Goal: Navigation & Orientation: Understand site structure

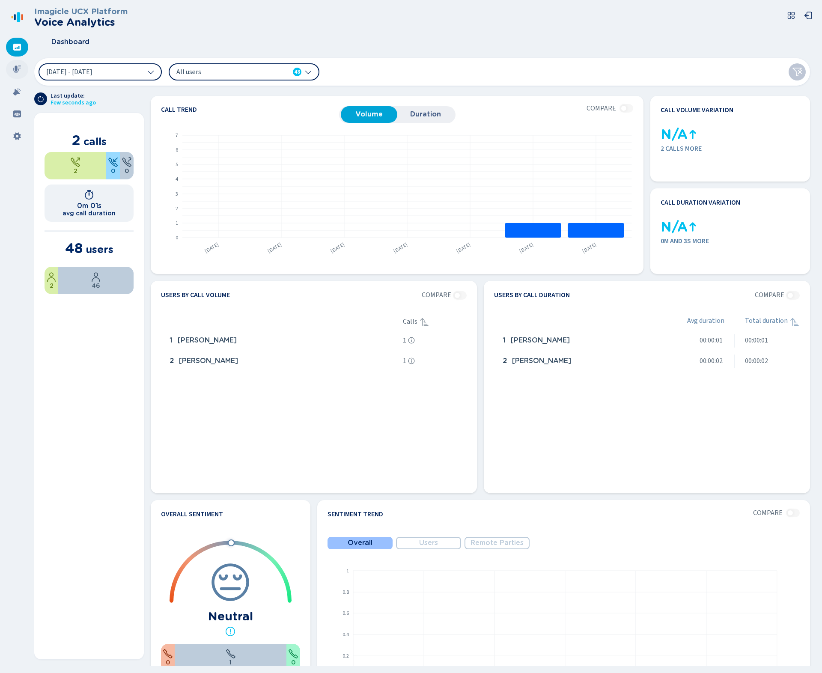
click at [15, 66] on icon at bounding box center [17, 70] width 8 height 8
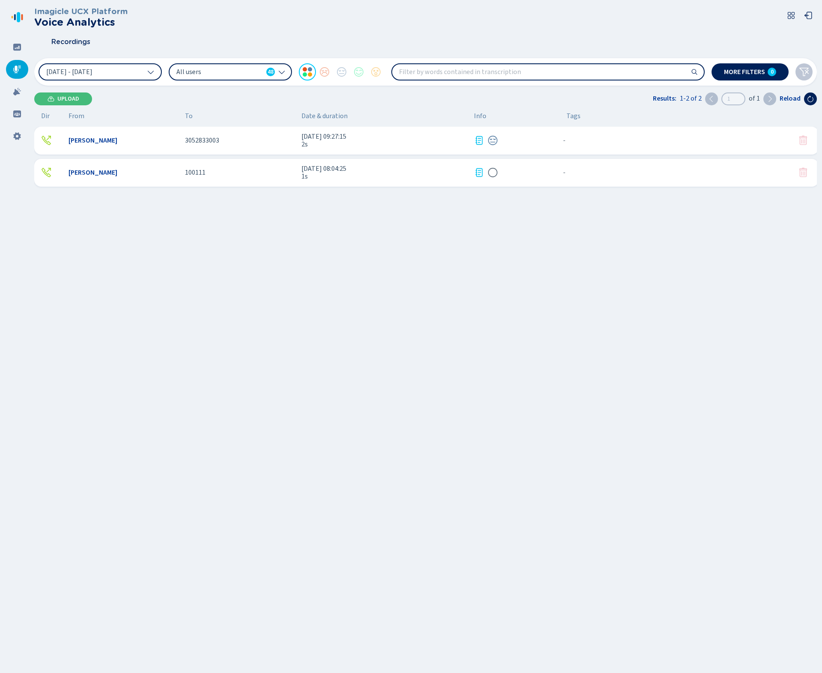
click at [226, 265] on div "[PERSON_NAME] 3052833003 [DATE] 09:27:15 2s - {{hiddenTagsCount}} more [PERSON_…" at bounding box center [428, 230] width 788 height 206
click at [21, 93] on div at bounding box center [17, 91] width 22 height 19
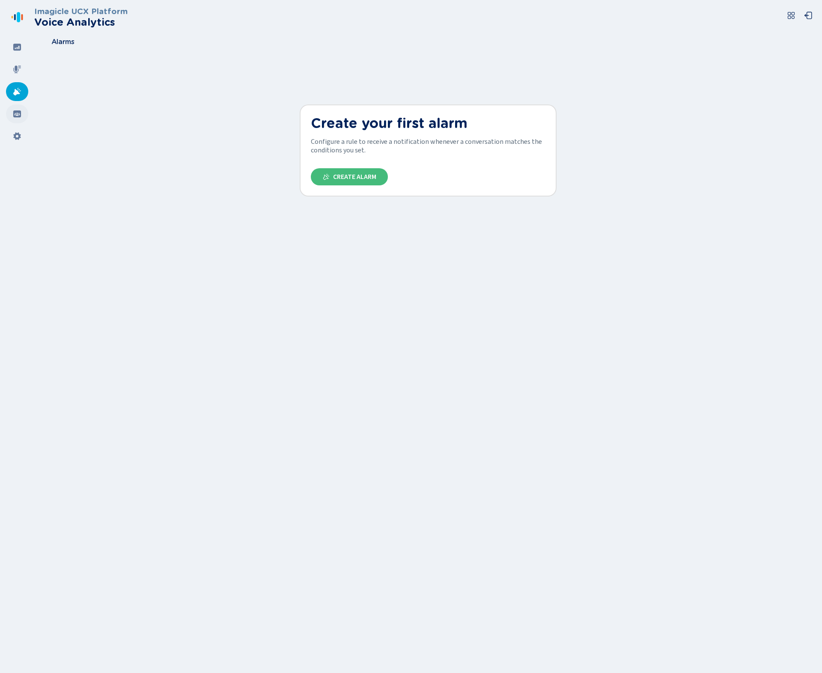
click at [19, 115] on icon at bounding box center [17, 113] width 8 height 7
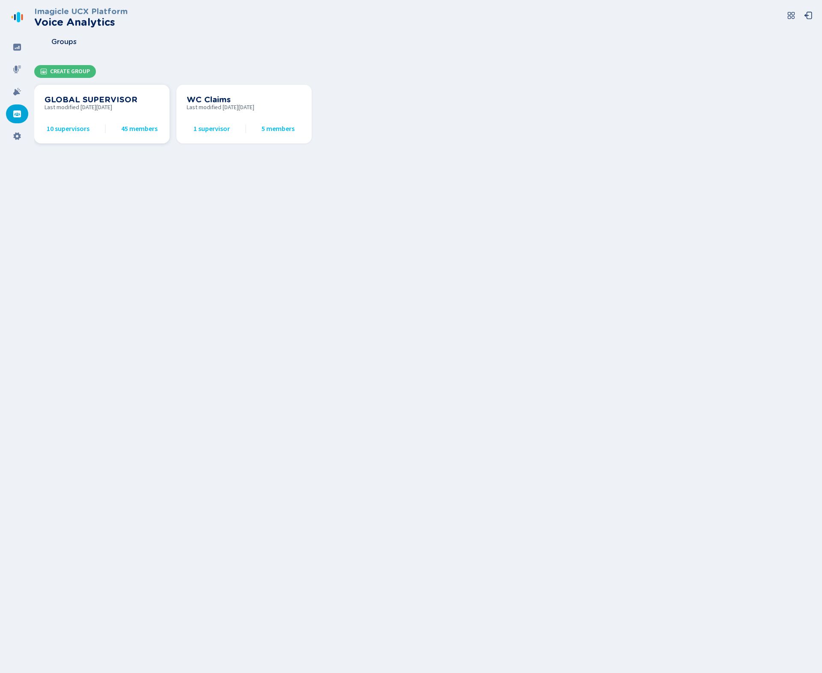
click at [63, 128] on span "10 supervisors" at bounding box center [68, 129] width 43 height 8
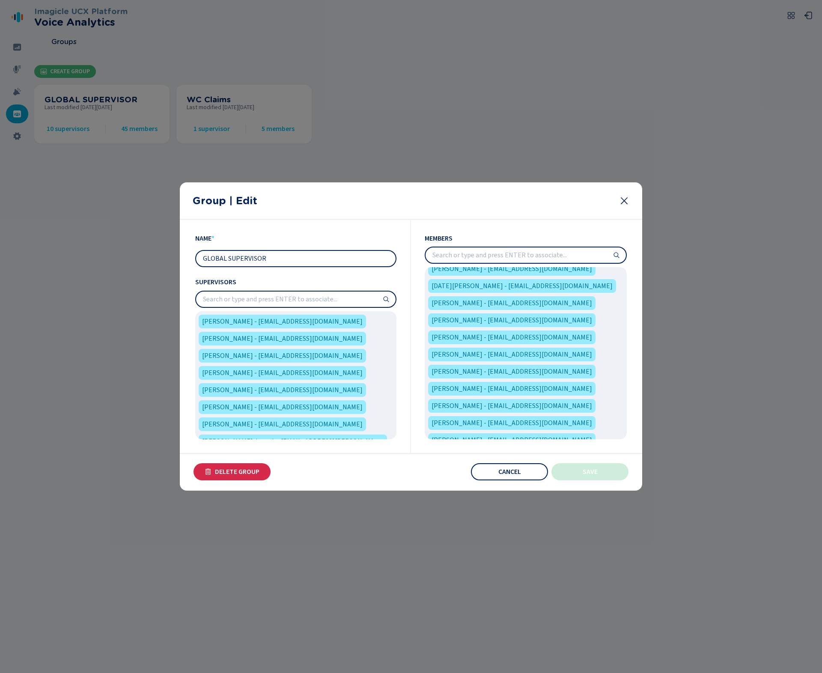
scroll to position [471, 0]
click at [256, 340] on span "[PERSON_NAME] - [EMAIL_ADDRESS][DOMAIN_NAME]" at bounding box center [282, 339] width 161 height 10
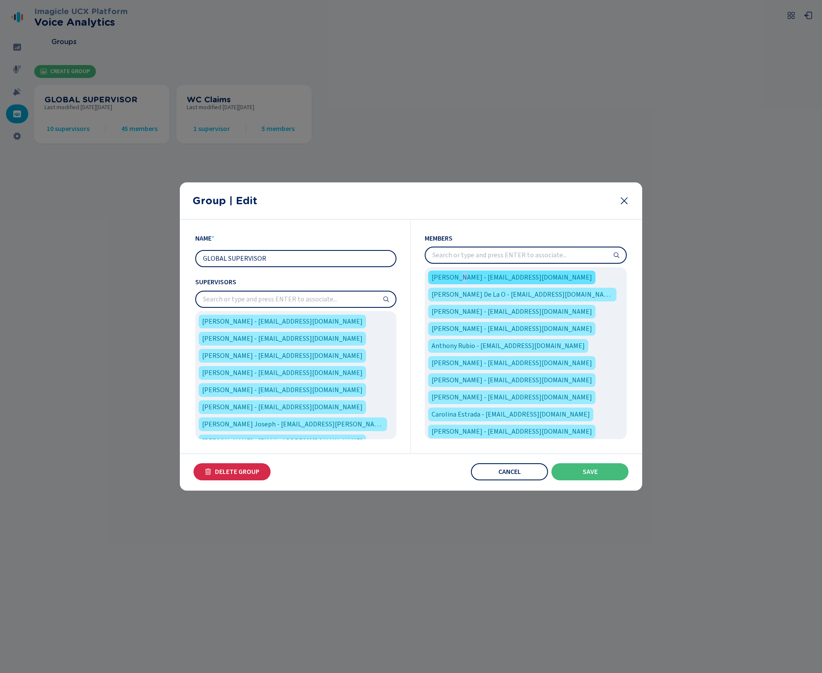
click at [459, 277] on span "[PERSON_NAME] - [EMAIL_ADDRESS][DOMAIN_NAME]" at bounding box center [512, 277] width 161 height 10
click at [511, 283] on span "[PERSON_NAME] - [EMAIL_ADDRESS][DOMAIN_NAME]" at bounding box center [512, 277] width 161 height 10
click at [511, 278] on span "[PERSON_NAME] - [EMAIL_ADDRESS][DOMAIN_NAME]" at bounding box center [512, 277] width 161 height 10
click at [499, 277] on span "[PERSON_NAME] - [EMAIL_ADDRESS][DOMAIN_NAME]" at bounding box center [512, 277] width 161 height 10
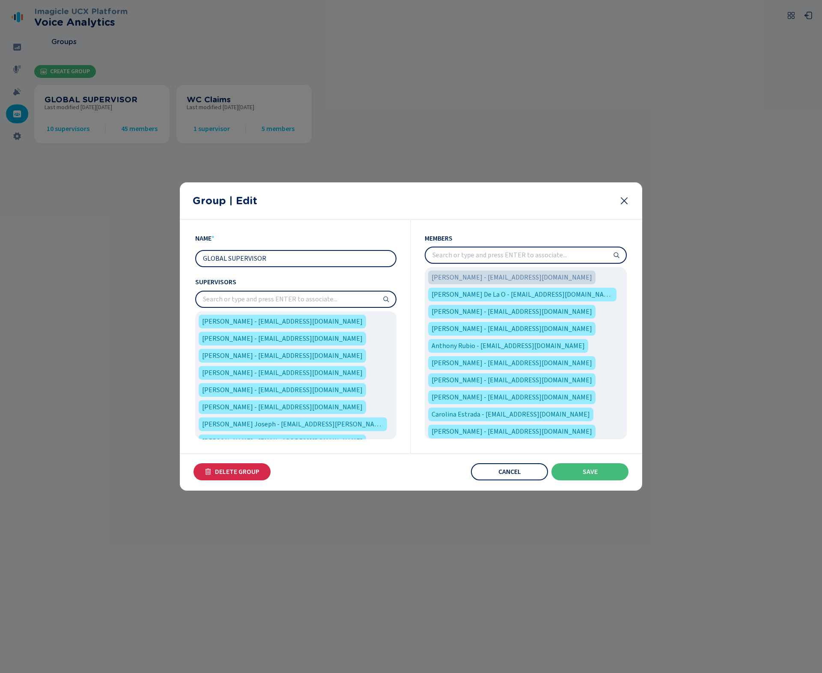
click at [482, 280] on span "[PERSON_NAME] - [EMAIL_ADDRESS][DOMAIN_NAME]" at bounding box center [512, 277] width 161 height 10
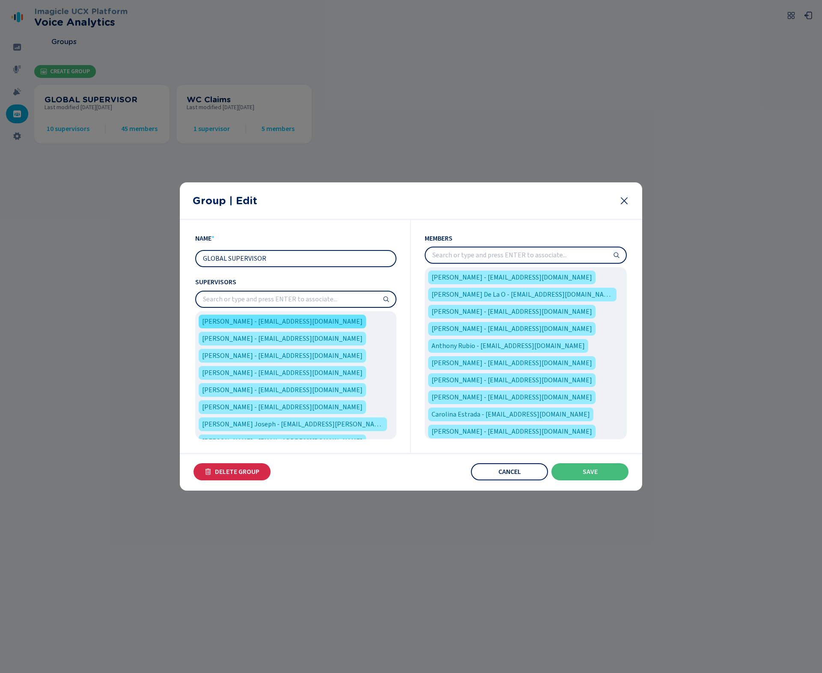
click at [296, 322] on span "[PERSON_NAME] - [EMAIL_ADDRESS][DOMAIN_NAME]" at bounding box center [282, 321] width 161 height 10
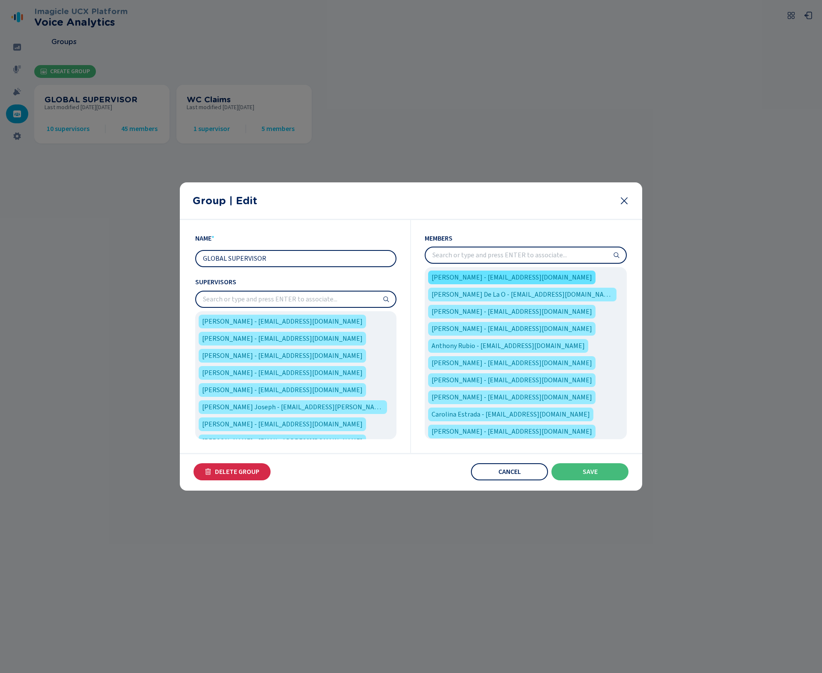
click at [484, 279] on span "[PERSON_NAME] - [EMAIL_ADDRESS][DOMAIN_NAME]" at bounding box center [512, 277] width 161 height 10
click at [551, 257] on input "search" at bounding box center [526, 255] width 200 height 15
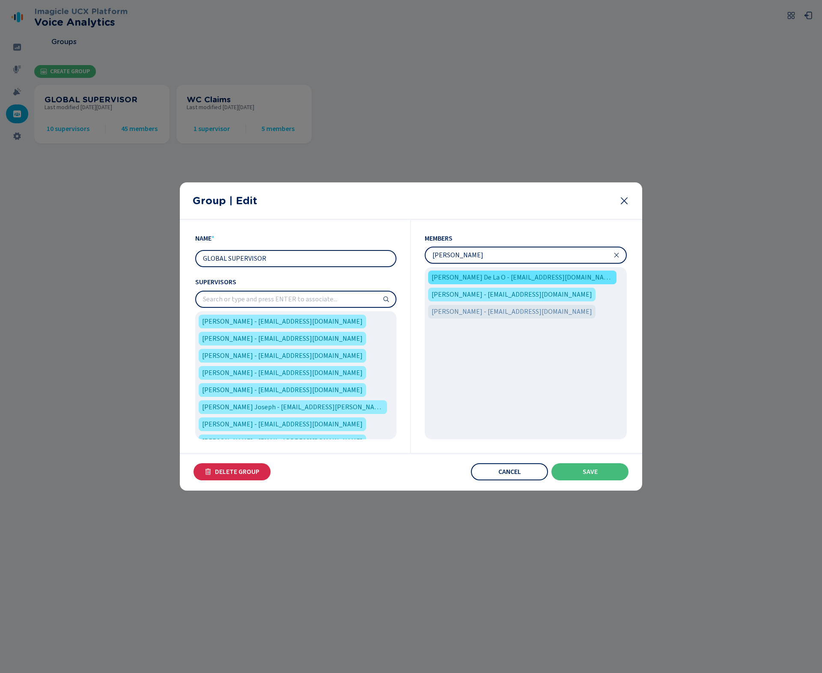
type input "[PERSON_NAME]"
click at [534, 277] on span "[PERSON_NAME] De La O - [EMAIL_ADDRESS][DOMAIN_NAME]" at bounding box center [523, 277] width 182 height 10
drag, startPoint x: 534, startPoint y: 277, endPoint x: 525, endPoint y: 280, distance: 9.4
click at [525, 280] on span "[PERSON_NAME] De La O - [EMAIL_ADDRESS][DOMAIN_NAME]" at bounding box center [523, 277] width 182 height 10
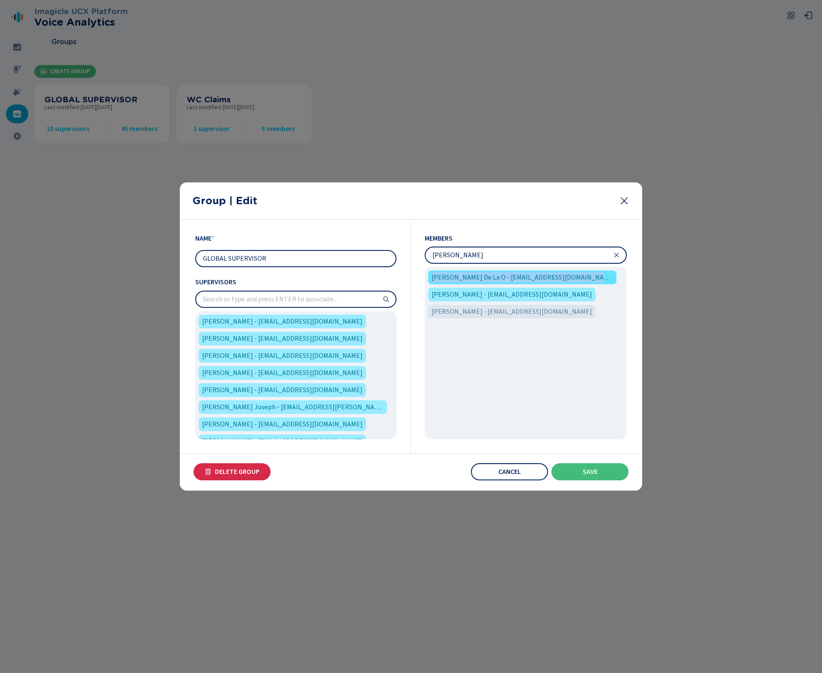
click at [525, 280] on span "[PERSON_NAME] De La O - [EMAIL_ADDRESS][DOMAIN_NAME]" at bounding box center [523, 277] width 182 height 10
click at [513, 298] on span "[PERSON_NAME] - [EMAIL_ADDRESS][DOMAIN_NAME]" at bounding box center [512, 294] width 161 height 10
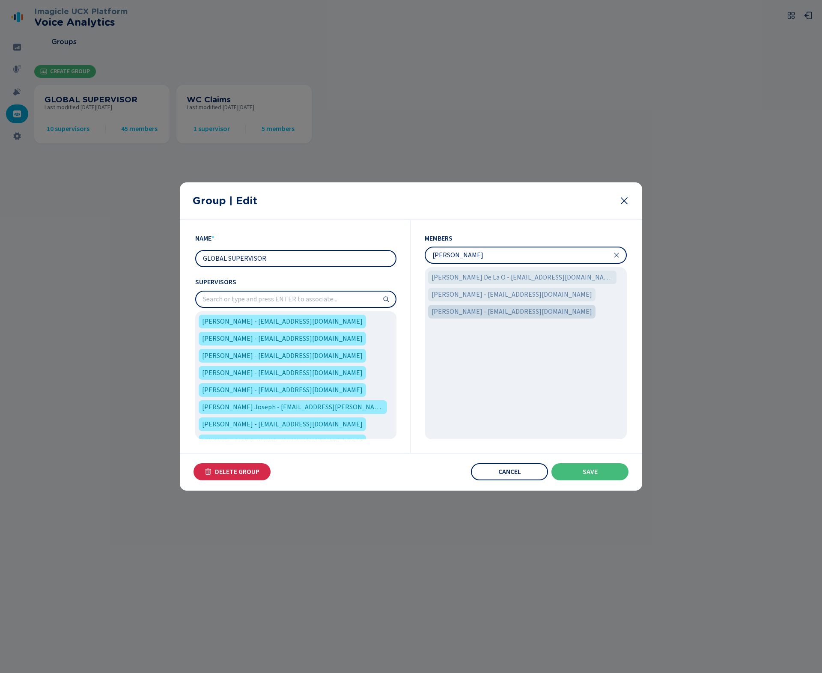
click at [492, 312] on span "[PERSON_NAME] - [EMAIL_ADDRESS][DOMAIN_NAME]" at bounding box center [512, 312] width 161 height 10
click at [525, 278] on span "[PERSON_NAME] De La O - [EMAIL_ADDRESS][DOMAIN_NAME]" at bounding box center [523, 277] width 182 height 10
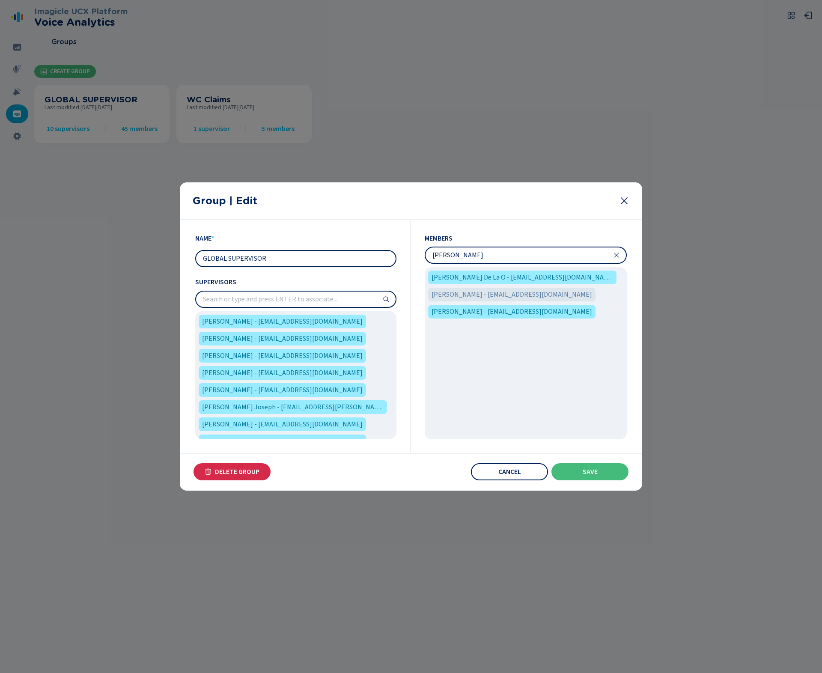
click at [622, 259] on input "[PERSON_NAME]" at bounding box center [526, 255] width 200 height 15
click at [618, 255] on icon at bounding box center [616, 255] width 7 height 7
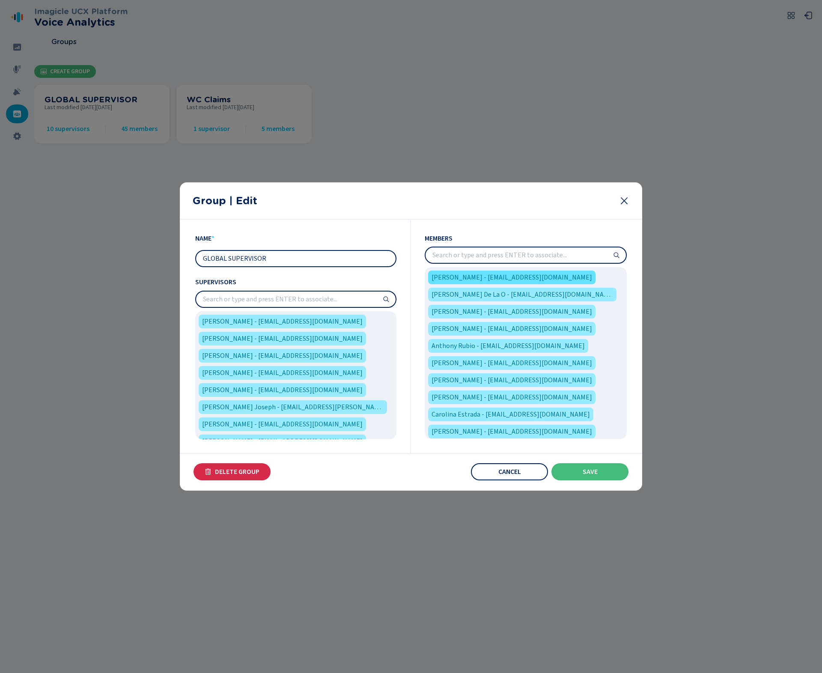
click at [528, 277] on span "[PERSON_NAME] - [EMAIL_ADDRESS][DOMAIN_NAME]" at bounding box center [512, 277] width 161 height 10
click at [357, 266] on input "GLOBAL SUPERVISOR" at bounding box center [296, 258] width 200 height 15
click at [623, 201] on icon at bounding box center [624, 200] width 7 height 7
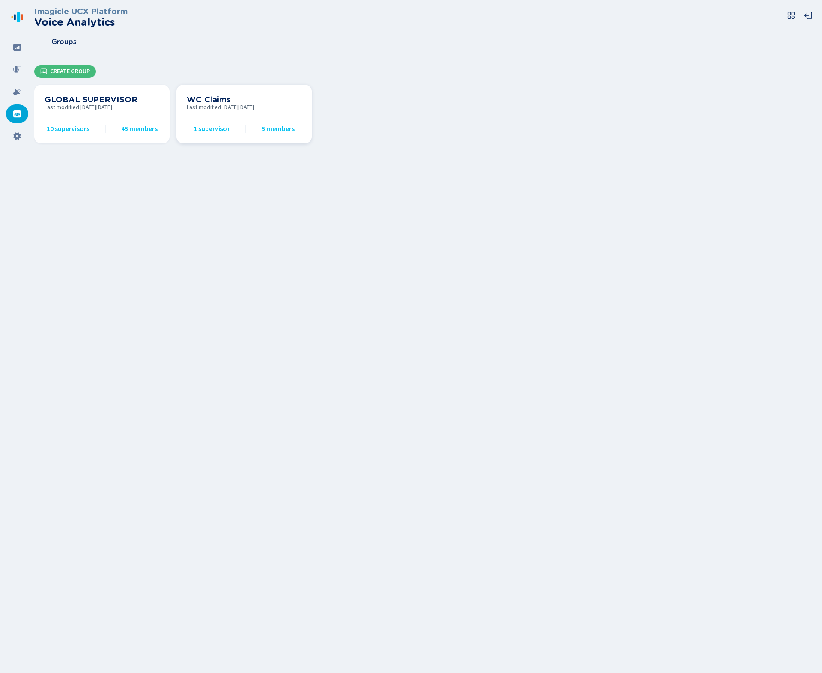
click at [214, 132] on span "1 supervisor" at bounding box center [212, 129] width 36 height 8
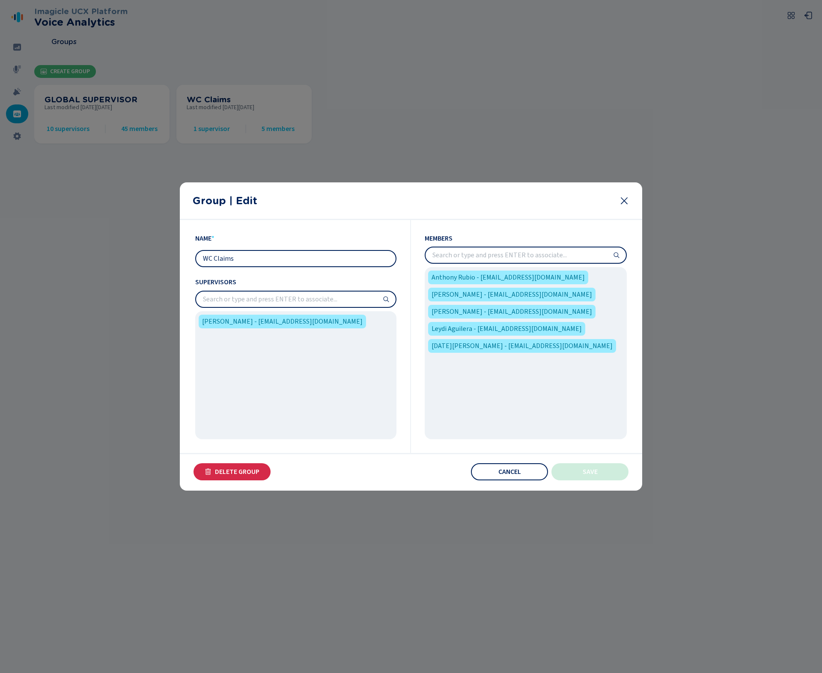
click at [621, 202] on icon at bounding box center [624, 201] width 10 height 10
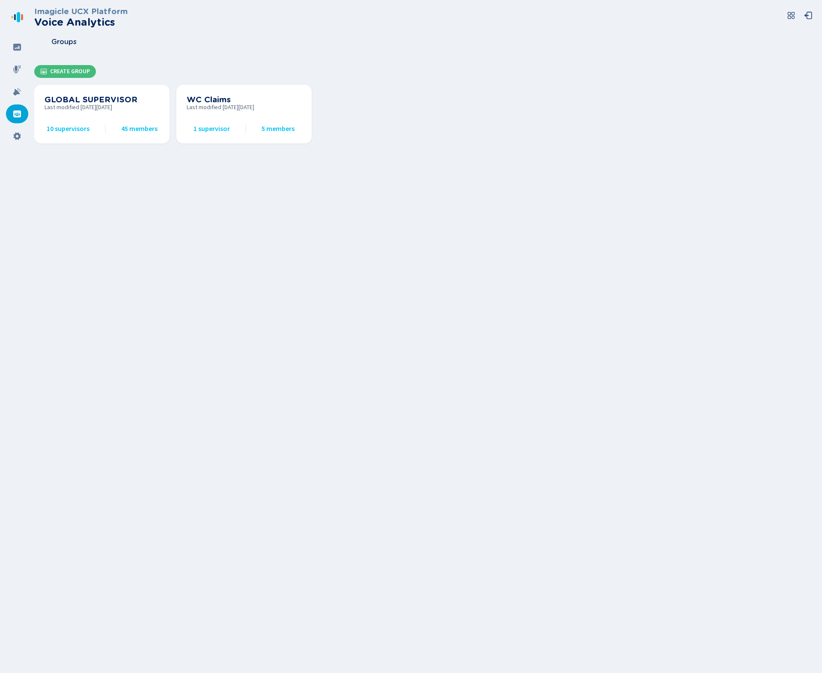
click at [346, 203] on div "Imagicle UCX Platform Voice Analytics Groups Create Group GLOBAL SUPERVISOR Las…" at bounding box center [428, 336] width 788 height 673
click at [255, 182] on div "Imagicle UCX Platform Voice Analytics Groups Create Group GLOBAL SUPERVISOR Las…" at bounding box center [428, 336] width 788 height 673
click at [225, 101] on h3 "WC Claims" at bounding box center [244, 99] width 115 height 9
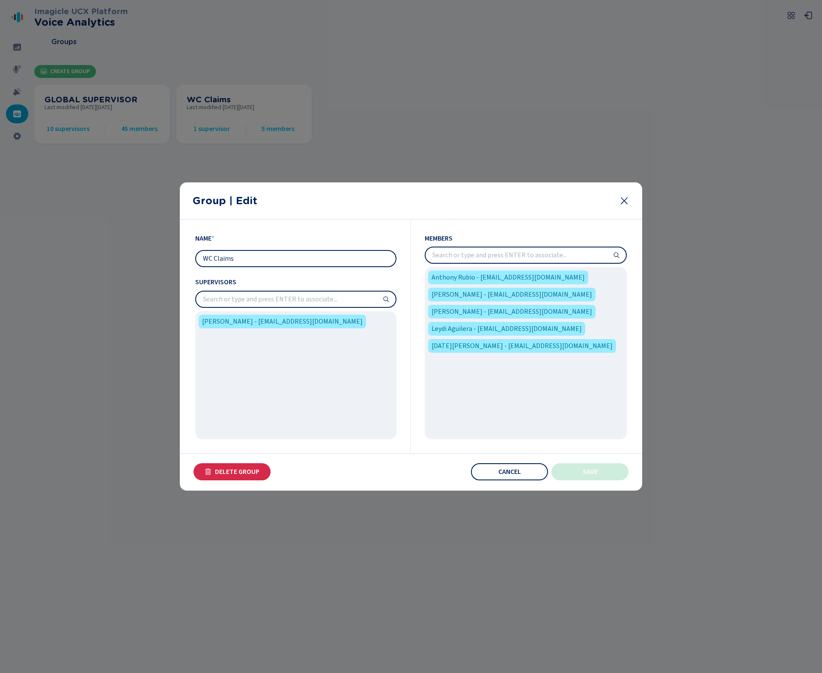
click at [258, 355] on div "[PERSON_NAME] - [EMAIL_ADDRESS][DOMAIN_NAME]" at bounding box center [295, 375] width 201 height 128
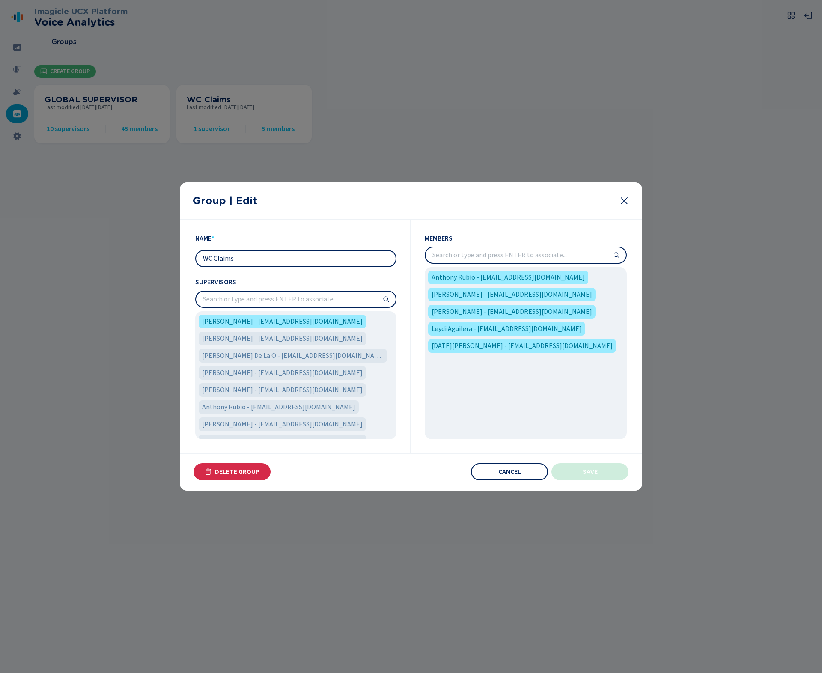
click at [313, 299] on input "search" at bounding box center [296, 299] width 200 height 15
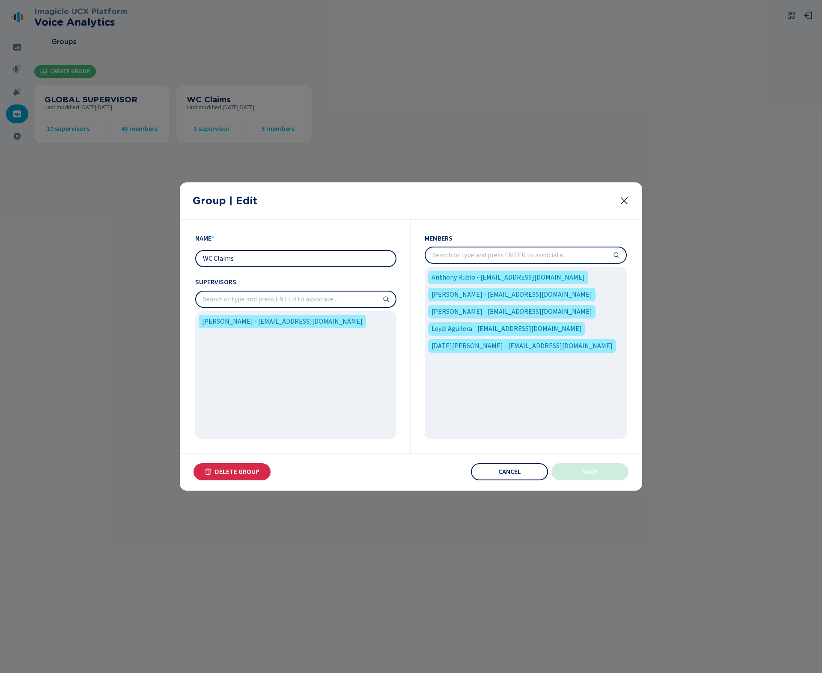
click at [629, 199] on icon at bounding box center [624, 201] width 10 height 10
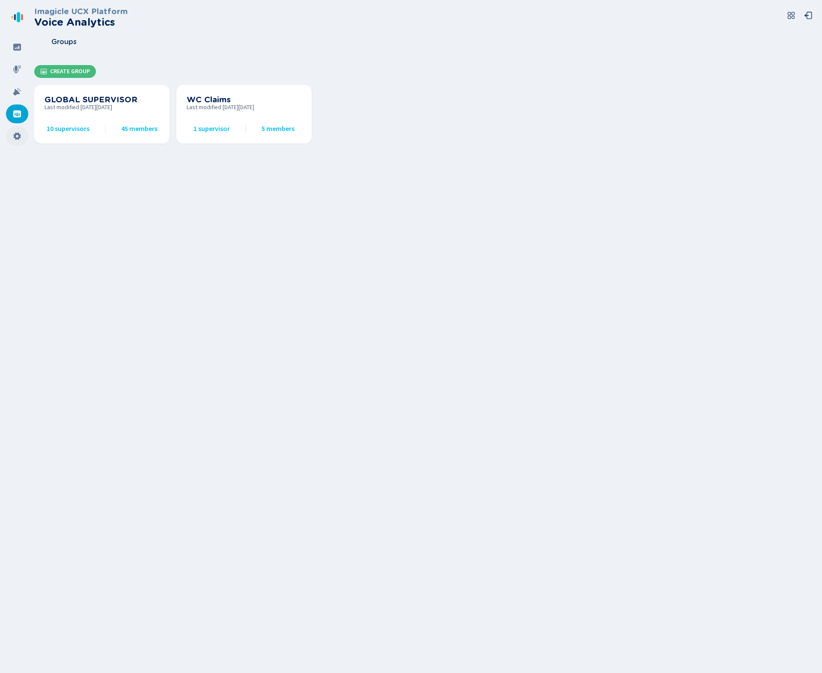
click at [18, 134] on icon at bounding box center [17, 136] width 9 height 9
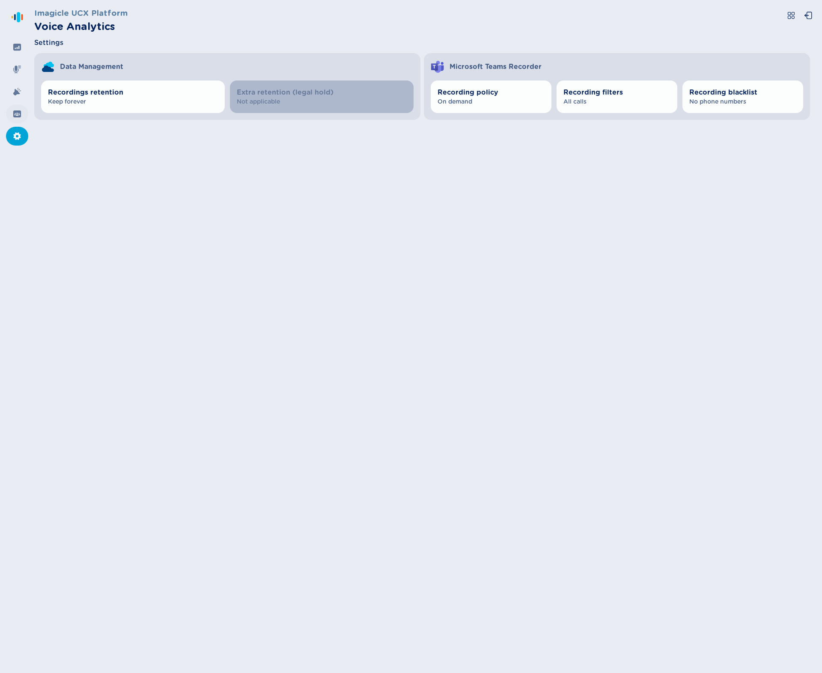
click at [15, 116] on icon at bounding box center [17, 113] width 8 height 7
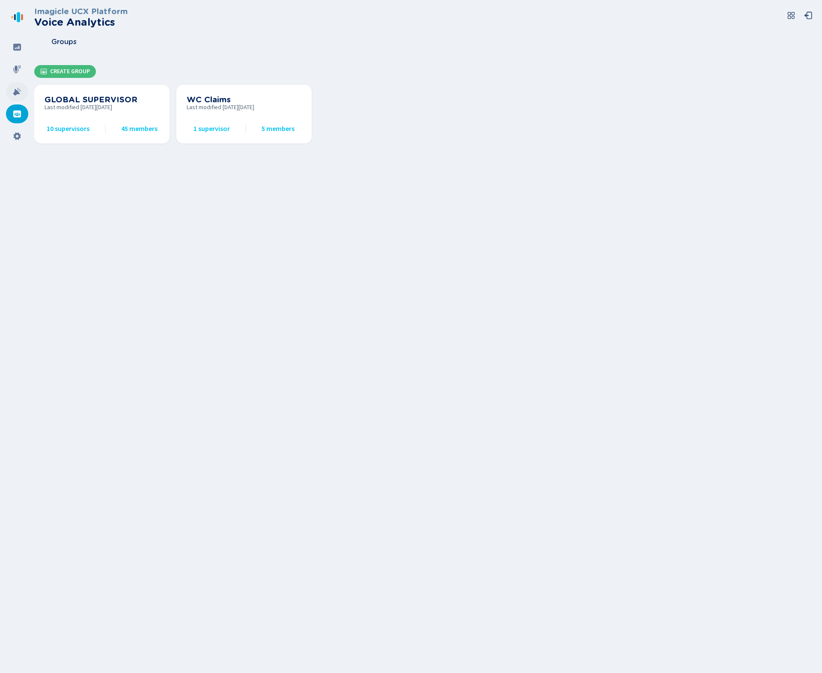
click at [18, 93] on icon at bounding box center [17, 92] width 8 height 8
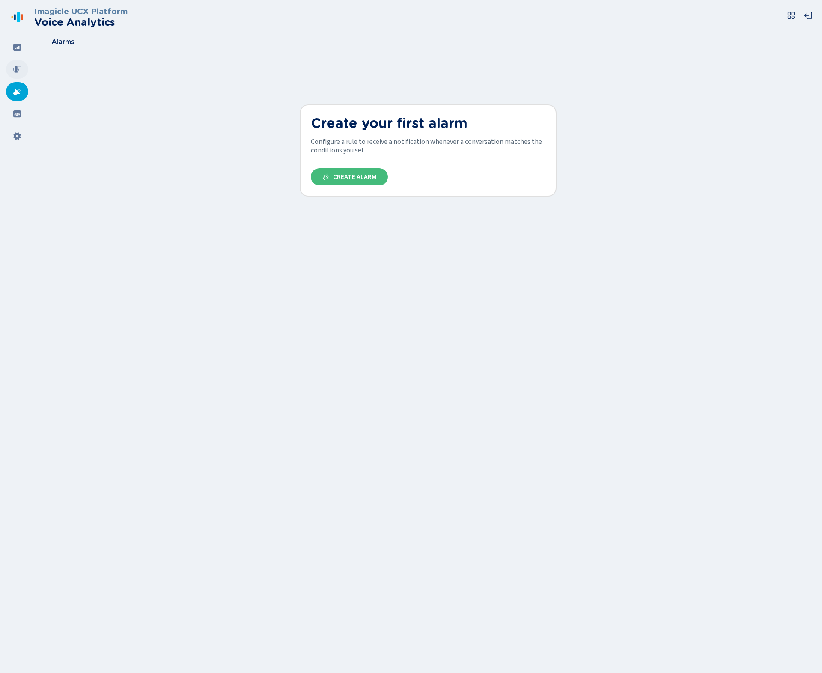
click at [18, 67] on icon at bounding box center [17, 69] width 9 height 9
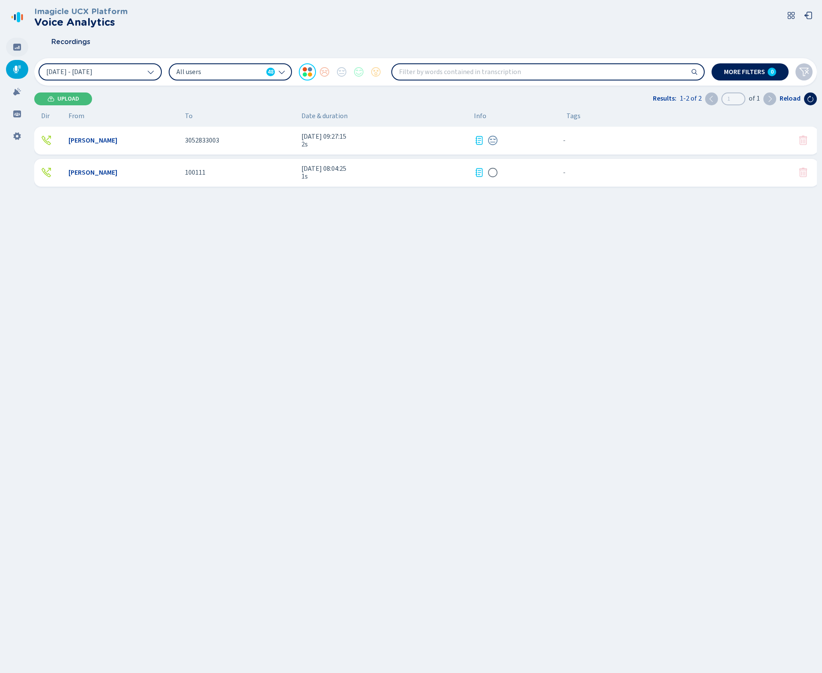
click at [20, 45] on icon at bounding box center [17, 47] width 8 height 7
